Goal: Task Accomplishment & Management: Manage account settings

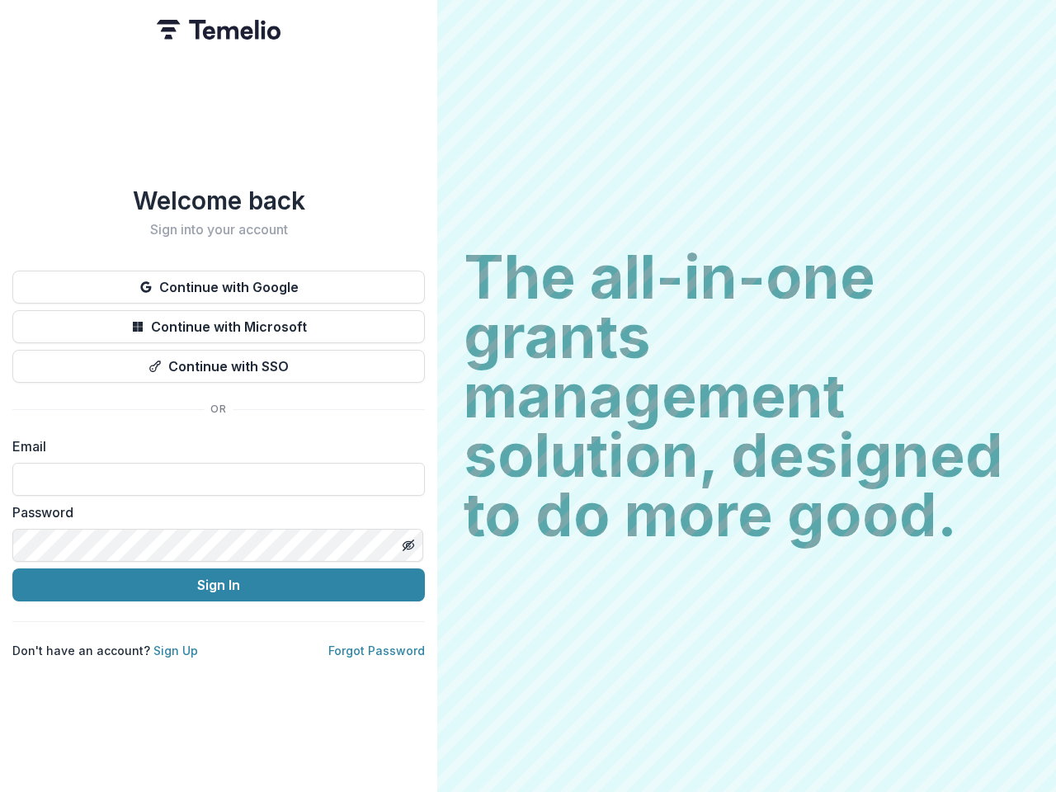
click at [528, 396] on h2 "The all-in-one grants management solution, designed to do more good." at bounding box center [747, 396] width 566 height 297
click at [219, 281] on button "Continue with Google" at bounding box center [218, 287] width 413 height 33
click at [219, 320] on button "Continue with Microsoft" at bounding box center [218, 326] width 413 height 33
click at [219, 360] on button "Continue with SSO" at bounding box center [218, 366] width 413 height 33
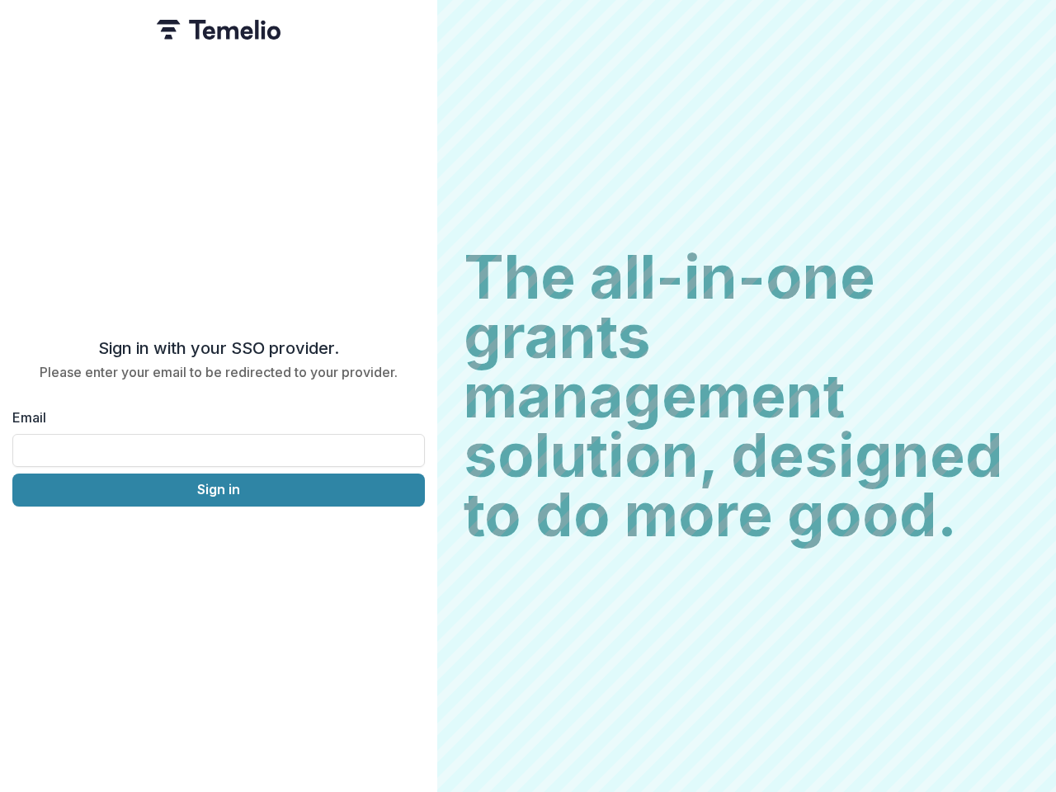
click at [408, 539] on div "Sign in with your SSO provider. Please enter your email to be redirected to you…" at bounding box center [218, 396] width 437 height 792
